Goal: Information Seeking & Learning: Learn about a topic

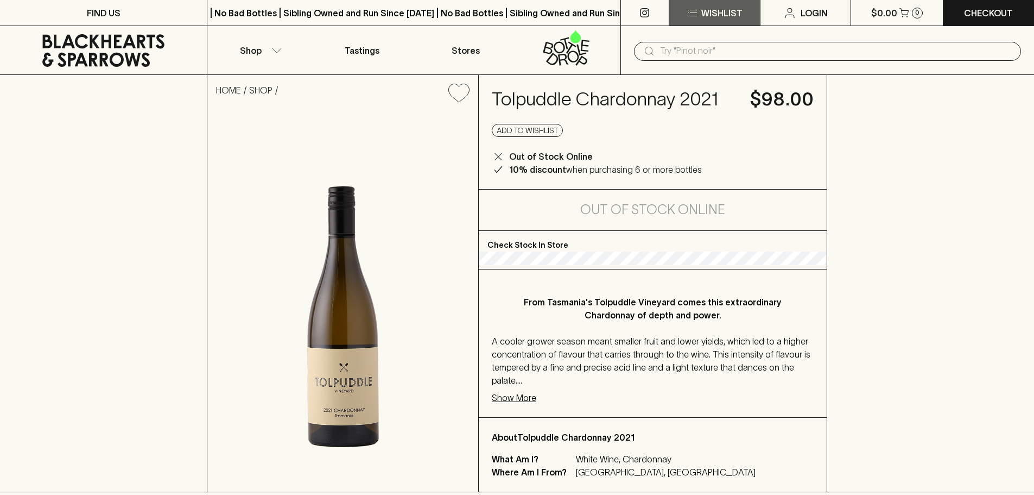
click at [703, 2] on button "Wishlist" at bounding box center [714, 13] width 91 height 26
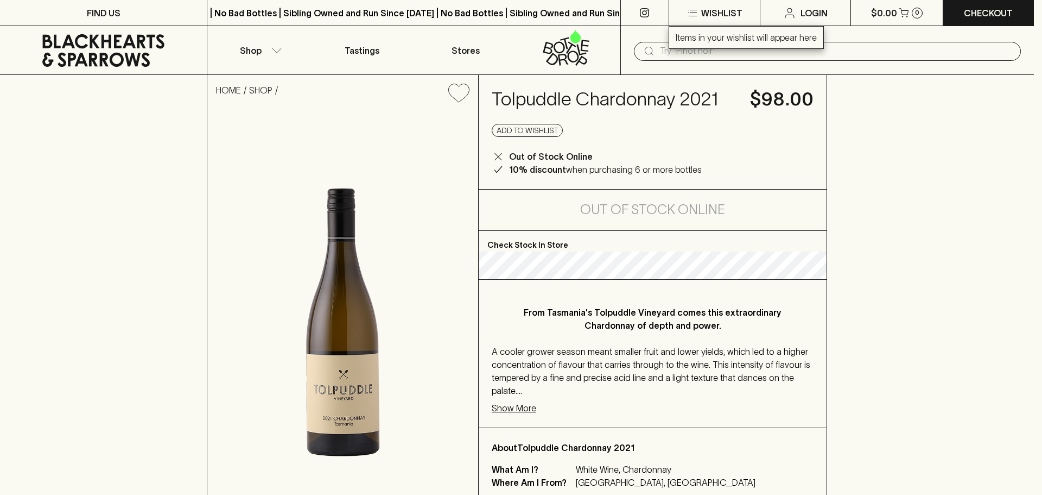
click at [1034, 179] on div at bounding box center [521, 247] width 1042 height 495
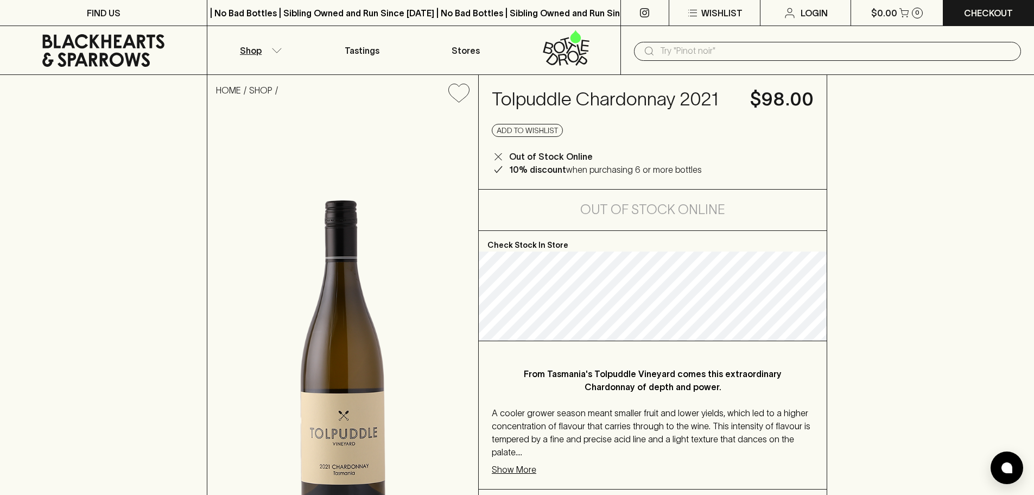
click at [276, 64] on button "Shop" at bounding box center [258, 50] width 103 height 48
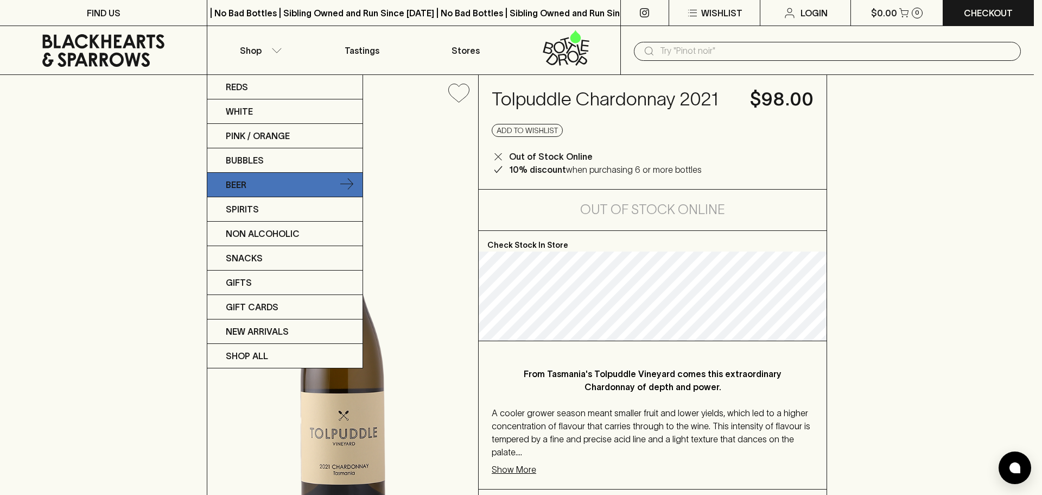
click at [351, 190] on icon at bounding box center [346, 184] width 13 height 13
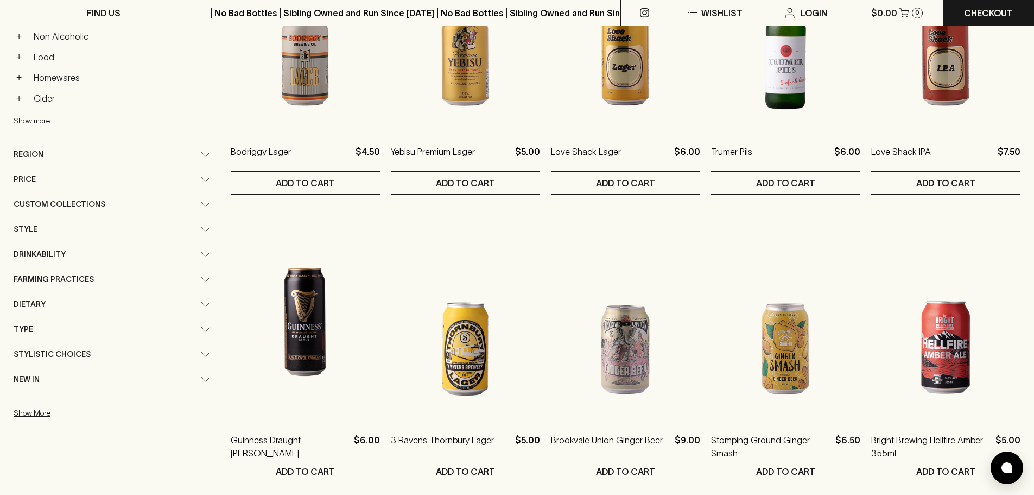
scroll to position [597, 0]
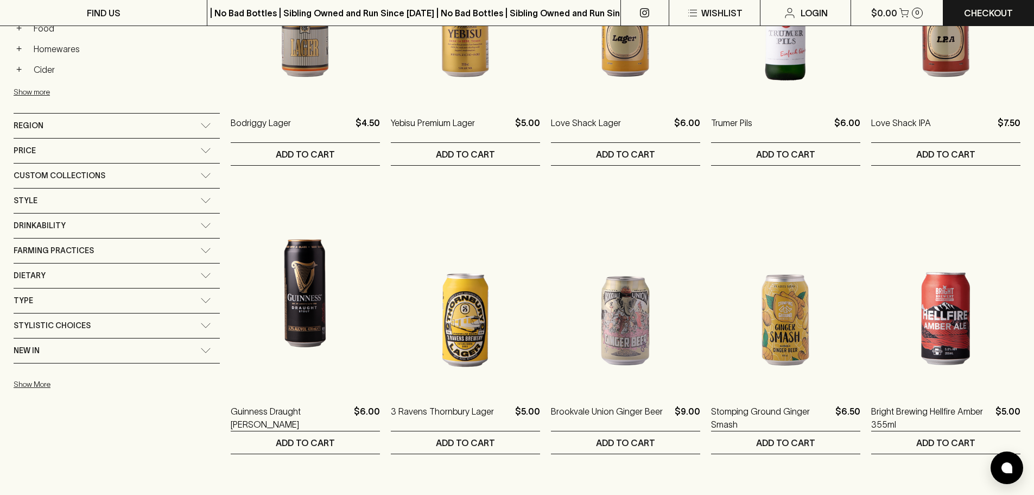
click at [132, 201] on div "Style" at bounding box center [107, 201] width 187 height 14
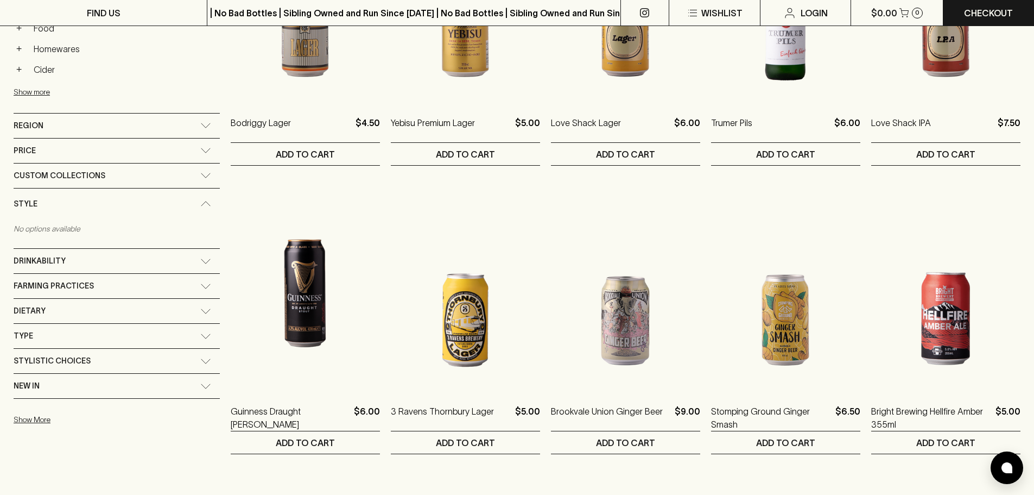
click at [135, 198] on div "Style" at bounding box center [107, 204] width 187 height 14
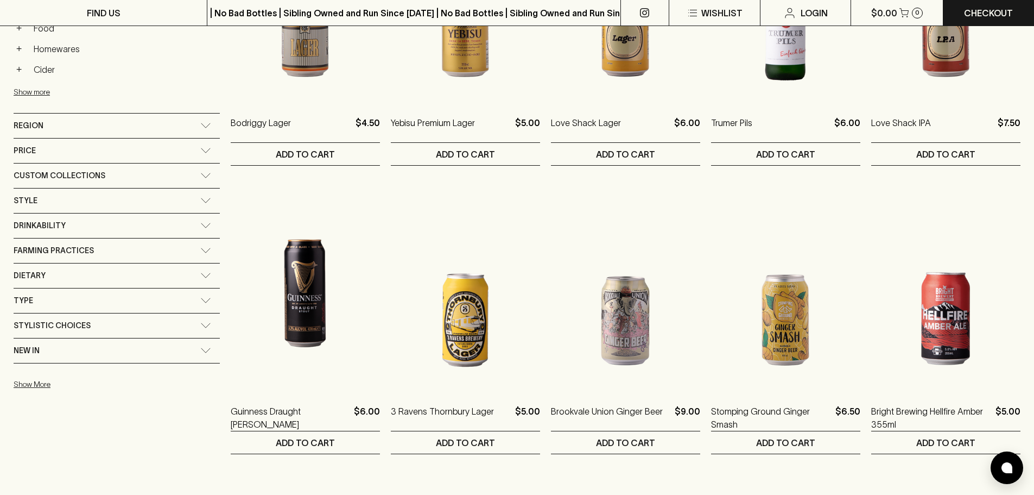
click at [128, 225] on div "Drinkability" at bounding box center [107, 226] width 187 height 14
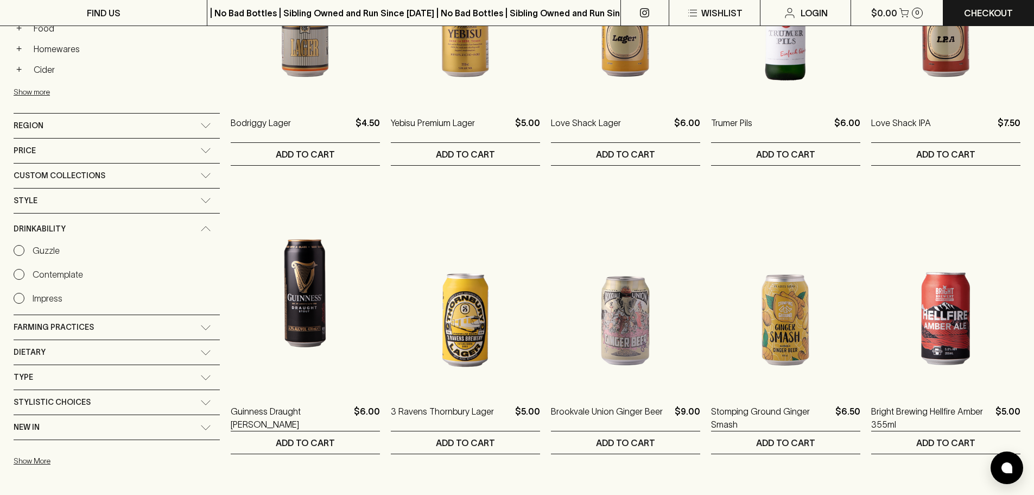
click at [130, 226] on div "Drinkability" at bounding box center [107, 229] width 187 height 14
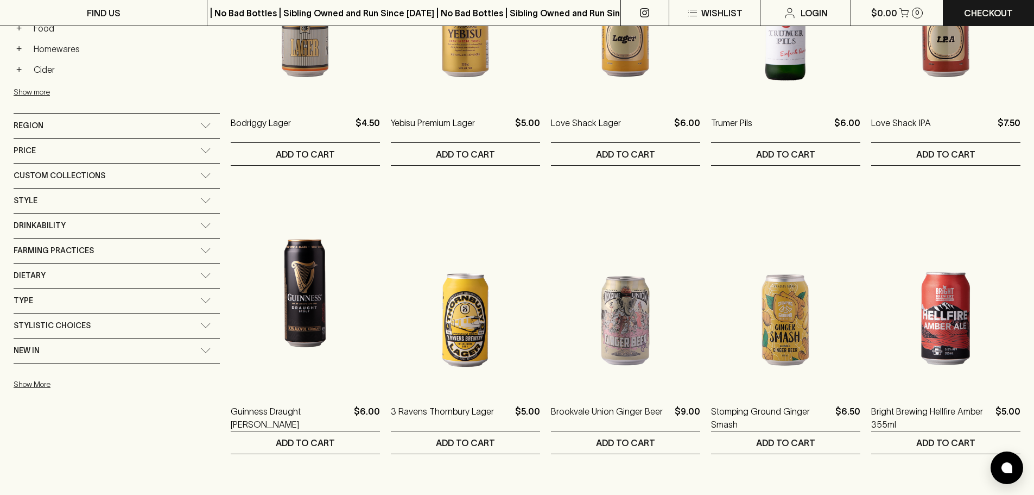
click at [135, 221] on div "Drinkability" at bounding box center [107, 226] width 187 height 14
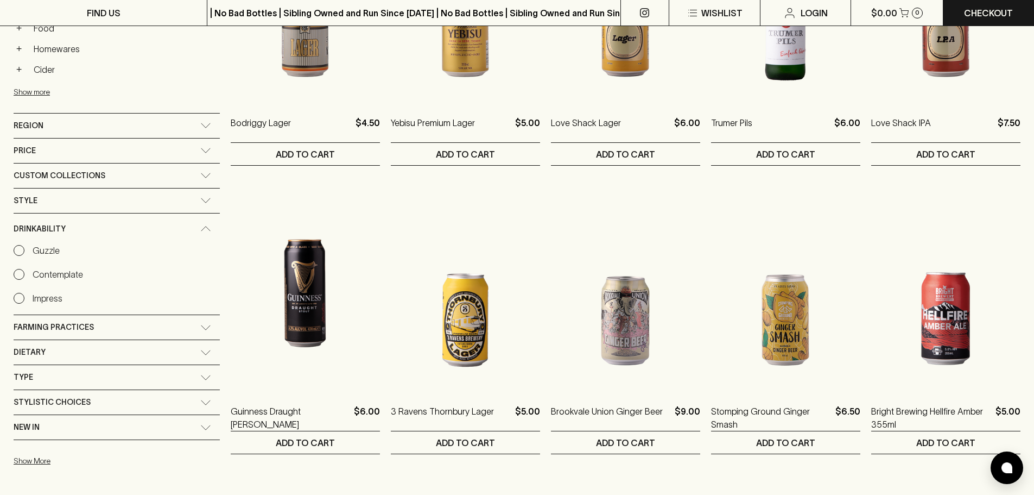
click at [135, 221] on div "Drinkability" at bounding box center [117, 228] width 206 height 31
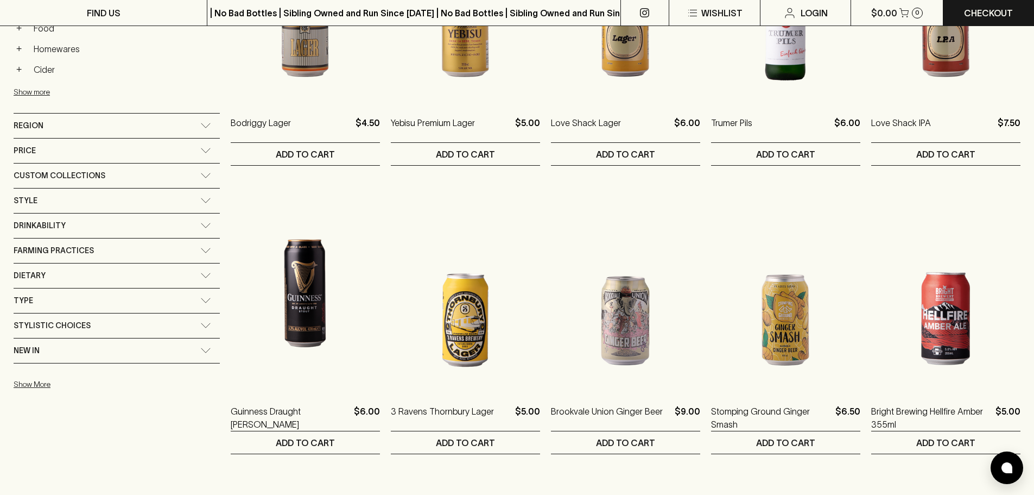
click at [99, 325] on div "Stylistic Choices" at bounding box center [107, 326] width 187 height 14
click at [115, 317] on div "Stylistic Choices" at bounding box center [117, 328] width 206 height 31
click at [100, 346] on div "New In" at bounding box center [107, 351] width 187 height 14
click at [99, 360] on div "New In" at bounding box center [117, 353] width 206 height 31
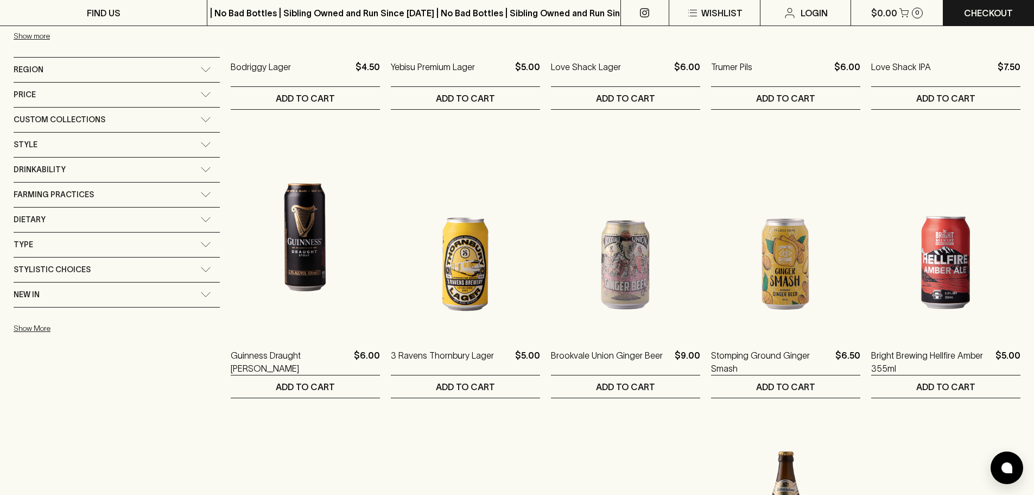
scroll to position [652, 0]
click at [85, 300] on div "New In" at bounding box center [107, 296] width 187 height 14
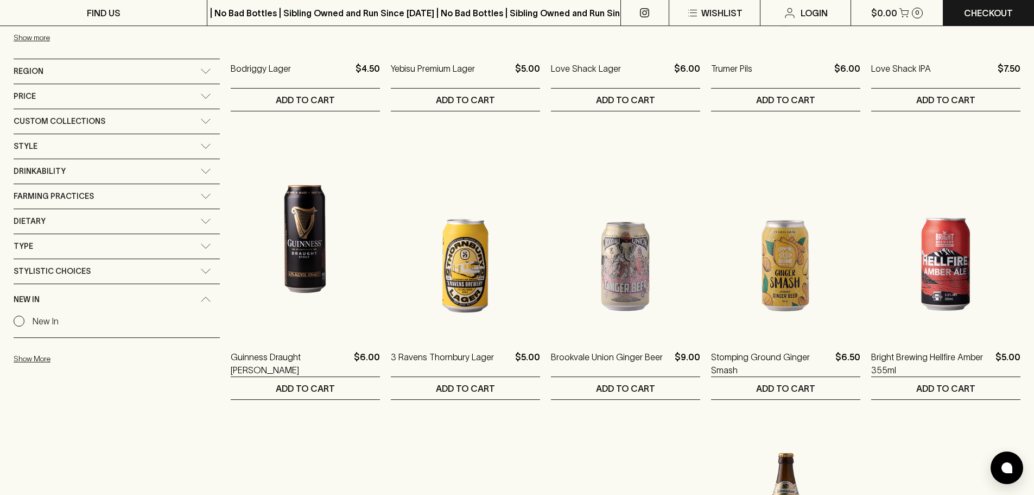
click at [23, 320] on input "New In" at bounding box center [19, 320] width 11 height 11
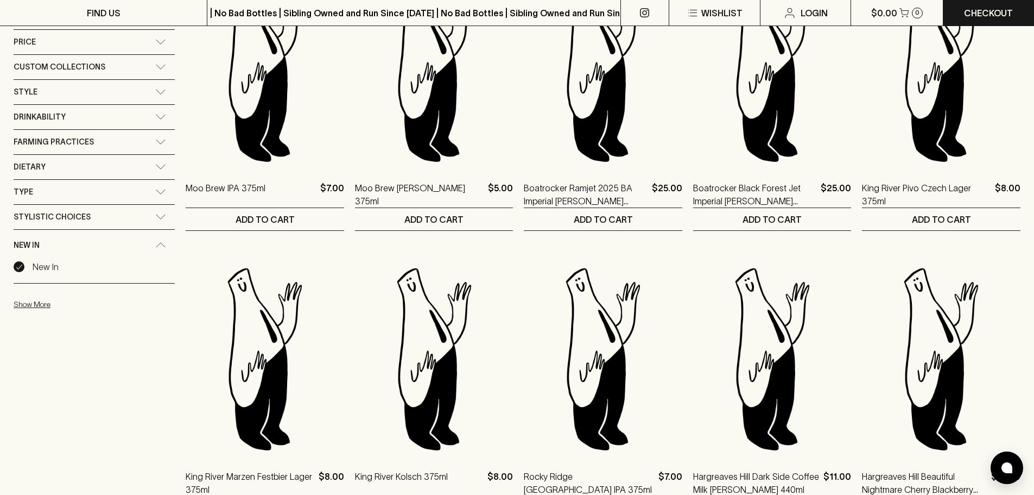
scroll to position [454, 0]
